Goal: Task Accomplishment & Management: Use online tool/utility

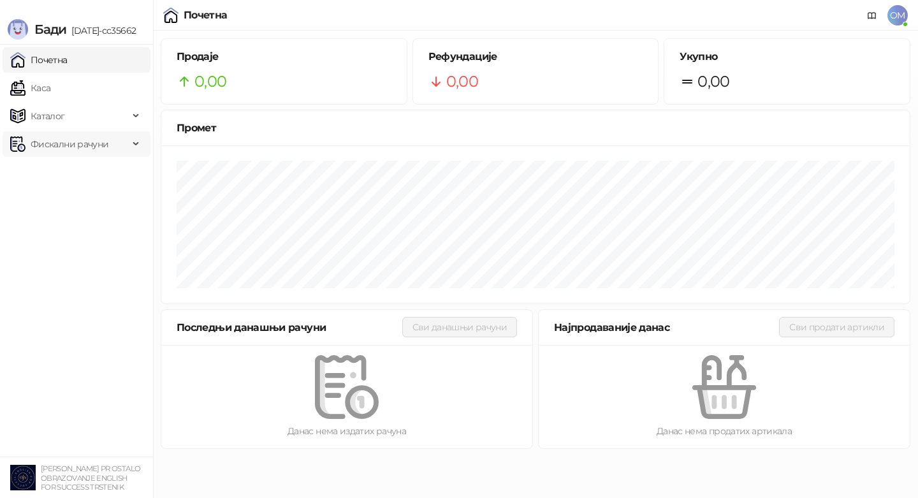
click at [66, 145] on span "Фискални рачуни" at bounding box center [70, 144] width 78 height 26
click at [84, 174] on link "Издати рачуни" at bounding box center [57, 172] width 85 height 26
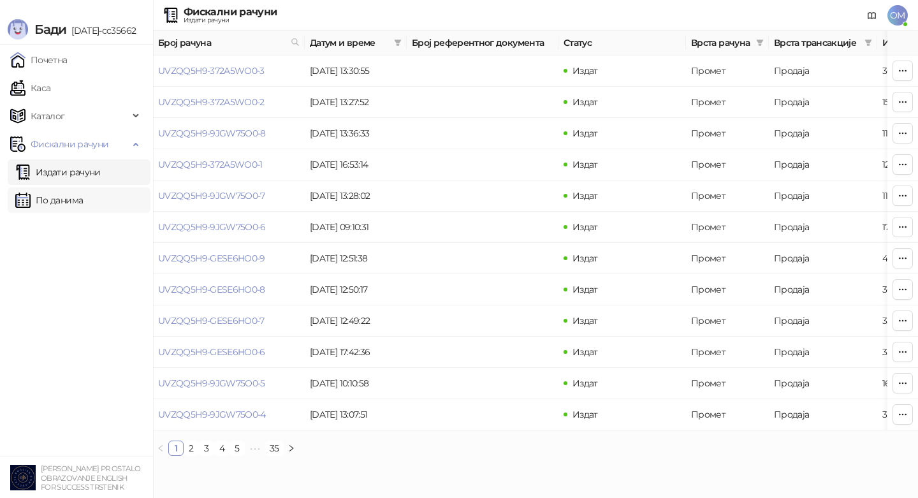
click at [43, 203] on link "По данима" at bounding box center [49, 200] width 68 height 26
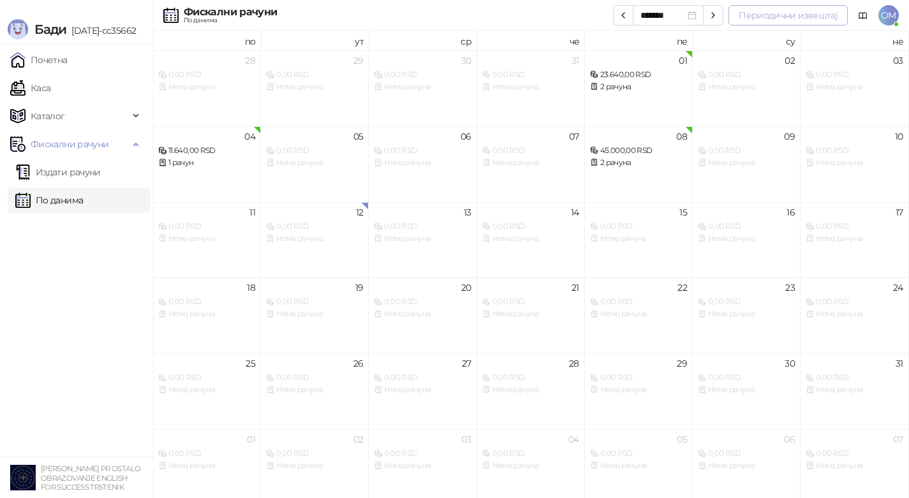
click at [779, 10] on button "Периодични извештај" at bounding box center [787, 15] width 119 height 20
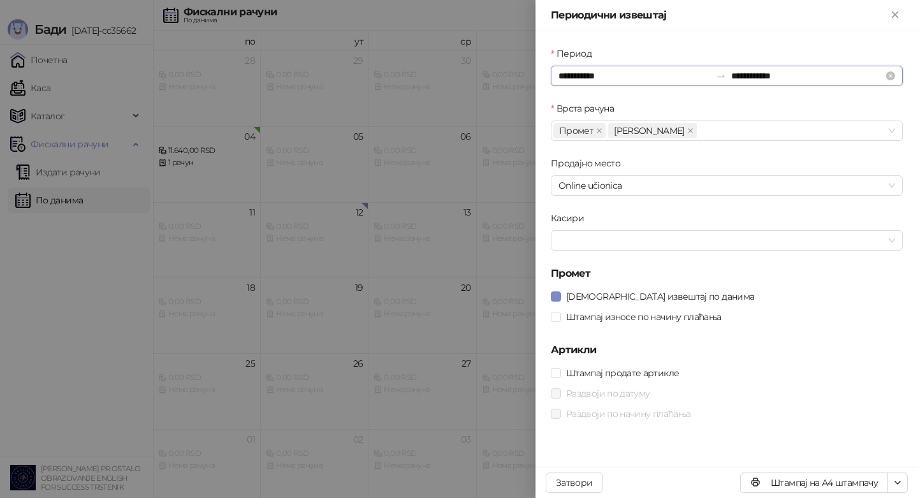
click at [611, 79] on input "**********" at bounding box center [635, 76] width 152 height 14
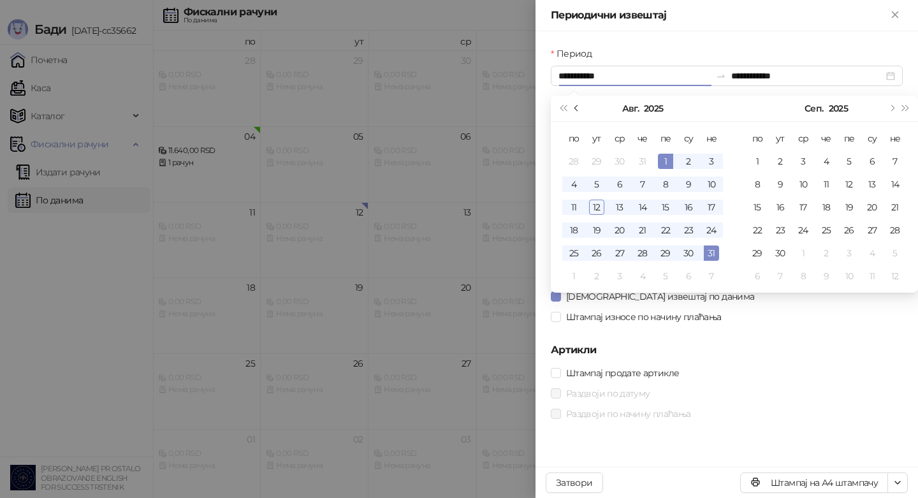
click at [576, 106] on span "Претходни месец (PageUp)" at bounding box center [578, 108] width 6 height 6
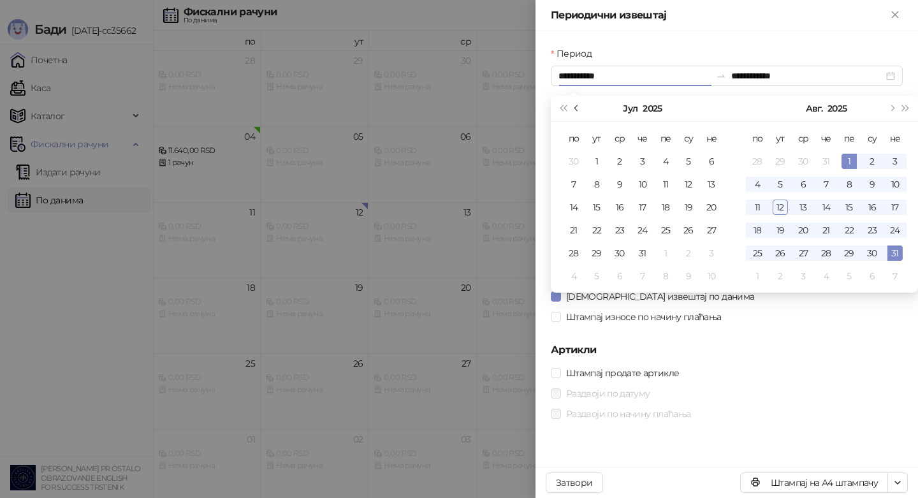
click at [576, 106] on span "Претходни месец (PageUp)" at bounding box center [578, 108] width 6 height 6
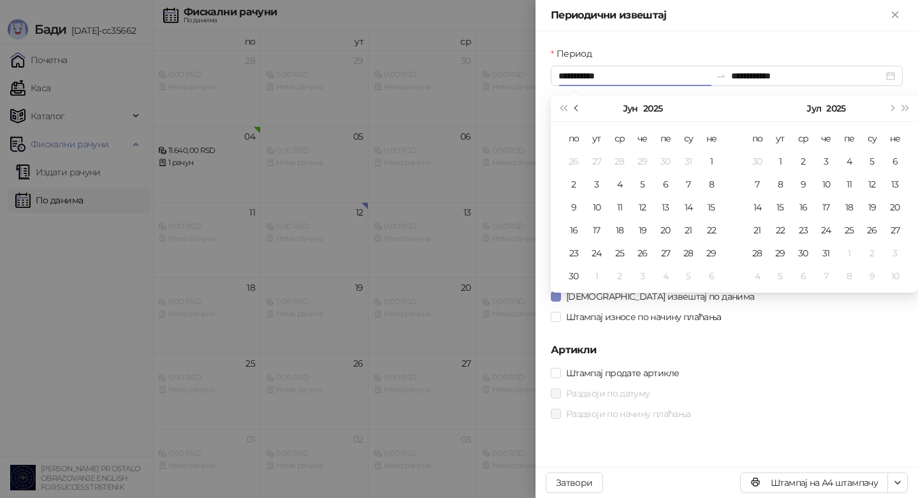
click at [576, 106] on span "Претходни месец (PageUp)" at bounding box center [578, 108] width 6 height 6
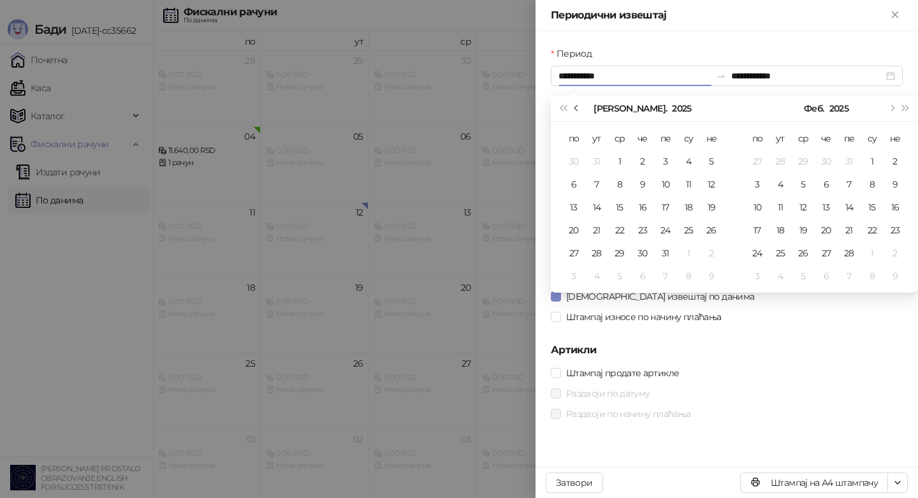
click at [576, 106] on span "Претходни месец (PageUp)" at bounding box center [578, 108] width 6 height 6
type input "**********"
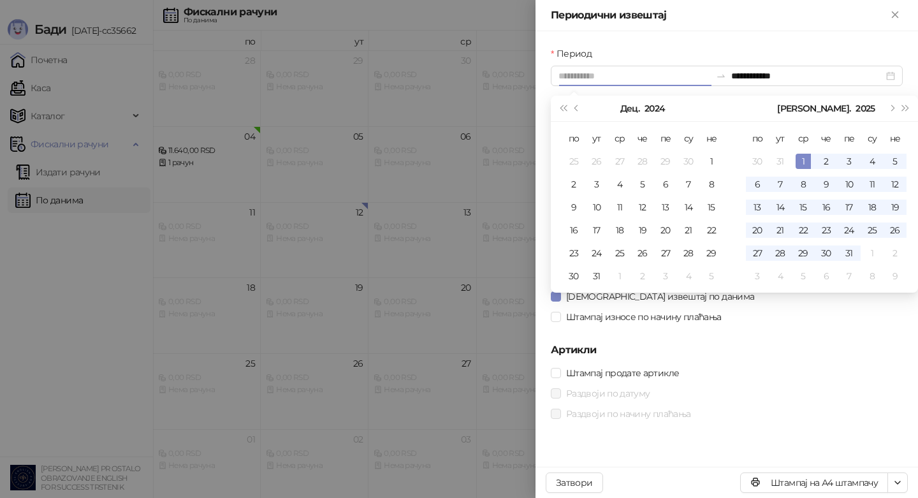
click at [803, 157] on div "1" at bounding box center [803, 161] width 15 height 15
click at [840, 50] on div "Период" at bounding box center [727, 56] width 352 height 19
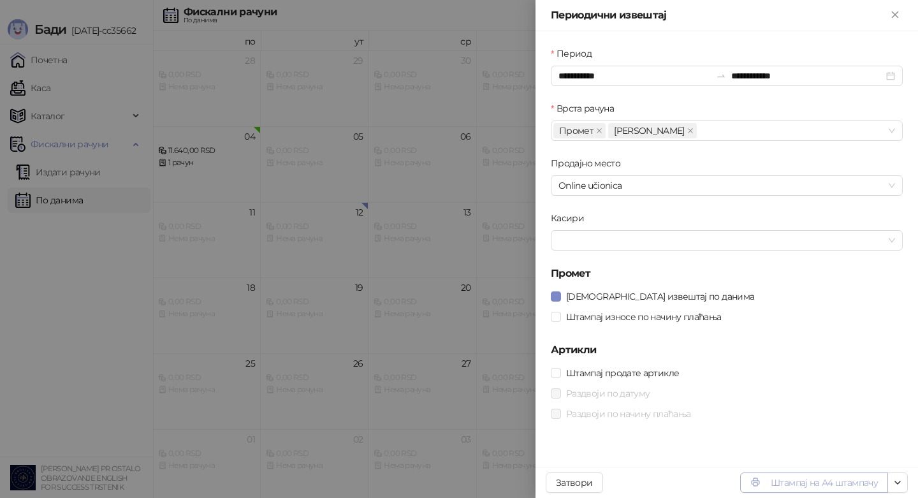
click at [821, 478] on button "Штампај на А4 штампачу" at bounding box center [814, 482] width 148 height 20
